Goal: Information Seeking & Learning: Learn about a topic

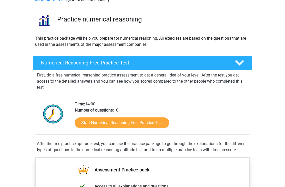
scroll to position [59, 0]
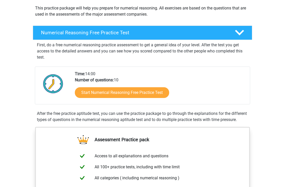
click at [91, 92] on link "Start Numerical Reasoning Free Practice Test" at bounding box center [122, 93] width 94 height 11
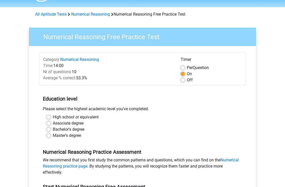
scroll to position [14, 0]
click at [82, 131] on label "Bachelor's degree" at bounding box center [68, 129] width 31 height 6
click at [51, 131] on input "Bachelor's degree" at bounding box center [49, 128] width 4 height 5
radio input "true"
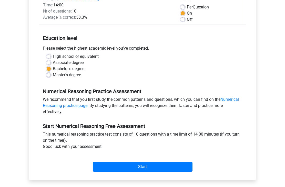
scroll to position [75, 0]
click at [152, 171] on input "Start" at bounding box center [143, 167] width 100 height 10
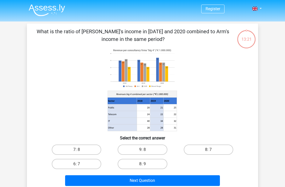
click at [204, 149] on label "8: 7" at bounding box center [208, 150] width 49 height 10
click at [208, 150] on input "8: 7" at bounding box center [209, 151] width 3 height 3
radio input "true"
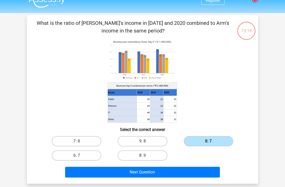
click at [203, 171] on button "Next Question" at bounding box center [142, 172] width 155 height 11
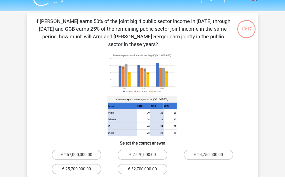
scroll to position [11, 0]
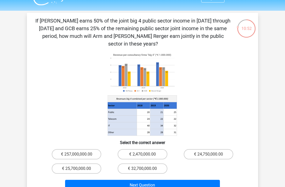
click at [212, 149] on label "€ 24,750,000.00" at bounding box center [208, 154] width 49 height 10
click at [211, 154] on input "€ 24,750,000.00" at bounding box center [209, 155] width 3 height 3
radio input "true"
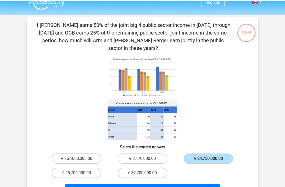
scroll to position [16, 0]
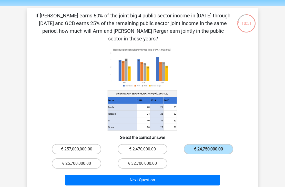
click at [192, 175] on button "Next Question" at bounding box center [142, 180] width 155 height 11
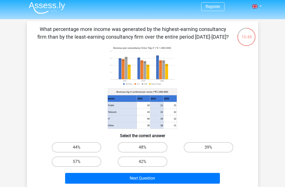
scroll to position [10, 0]
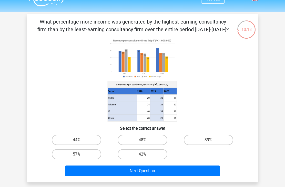
click at [153, 135] on label "48%" at bounding box center [142, 140] width 49 height 10
click at [146, 140] on input "48%" at bounding box center [143, 141] width 3 height 3
radio input "true"
click at [175, 171] on button "Next Question" at bounding box center [142, 171] width 155 height 11
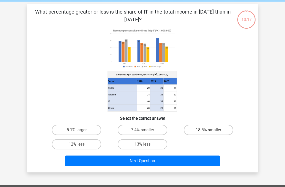
scroll to position [24, 0]
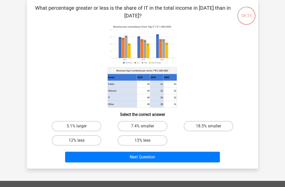
click at [151, 125] on label "7.4% smaller" at bounding box center [142, 126] width 49 height 10
click at [146, 126] on input "7.4% smaller" at bounding box center [143, 127] width 3 height 3
radio input "true"
click at [172, 156] on button "Next Question" at bounding box center [142, 157] width 155 height 11
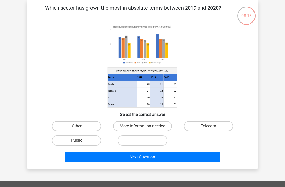
click at [91, 139] on label "Public" at bounding box center [76, 140] width 49 height 10
click at [80, 141] on input "Public" at bounding box center [78, 142] width 3 height 3
radio input "true"
click at [169, 161] on button "Next Question" at bounding box center [142, 157] width 155 height 11
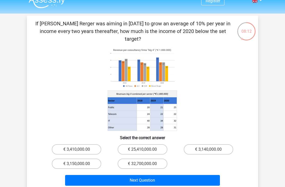
scroll to position [8, 0]
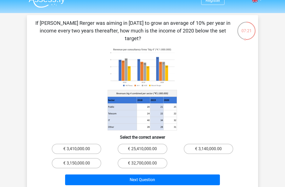
click at [82, 144] on label "€ 3,410,000.00" at bounding box center [76, 149] width 49 height 10
click at [80, 149] on input "€ 3,410,000.00" at bounding box center [78, 150] width 3 height 3
radio input "true"
click at [161, 175] on button "Next Question" at bounding box center [142, 180] width 155 height 11
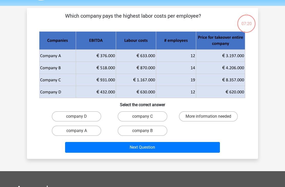
scroll to position [24, 0]
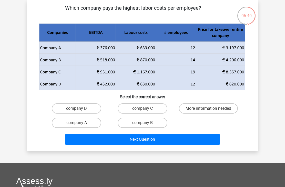
click at [146, 124] on label "company B" at bounding box center [142, 123] width 49 height 10
click at [146, 124] on input "company B" at bounding box center [143, 124] width 3 height 3
radio input "true"
click at [157, 139] on button "Next Question" at bounding box center [142, 139] width 155 height 11
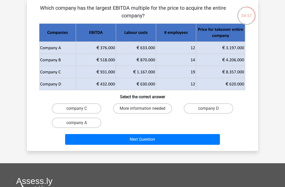
click at [88, 110] on label "company C" at bounding box center [76, 108] width 49 height 10
click at [80, 110] on input "company C" at bounding box center [78, 110] width 3 height 3
radio input "true"
click at [152, 140] on button "Next Question" at bounding box center [142, 139] width 155 height 11
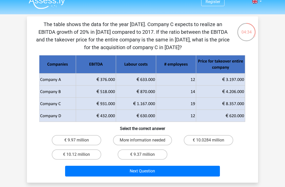
scroll to position [7, 0]
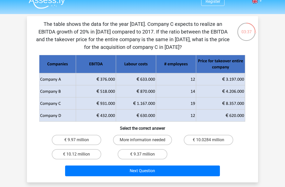
click at [214, 139] on label "€ 10.0284 million" at bounding box center [208, 140] width 49 height 10
click at [211, 140] on input "€ 10.0284 million" at bounding box center [209, 141] width 3 height 3
radio input "true"
click at [196, 169] on button "Next Question" at bounding box center [142, 171] width 155 height 11
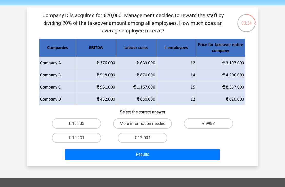
scroll to position [16, 0]
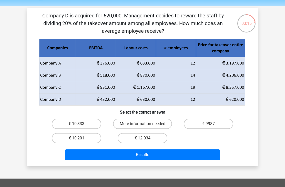
click at [92, 126] on label "€ 10,333" at bounding box center [76, 124] width 49 height 10
click at [80, 126] on input "€ 10,333" at bounding box center [78, 125] width 3 height 3
radio input "true"
click at [151, 155] on button "Results" at bounding box center [142, 155] width 155 height 11
